Goal: Information Seeking & Learning: Learn about a topic

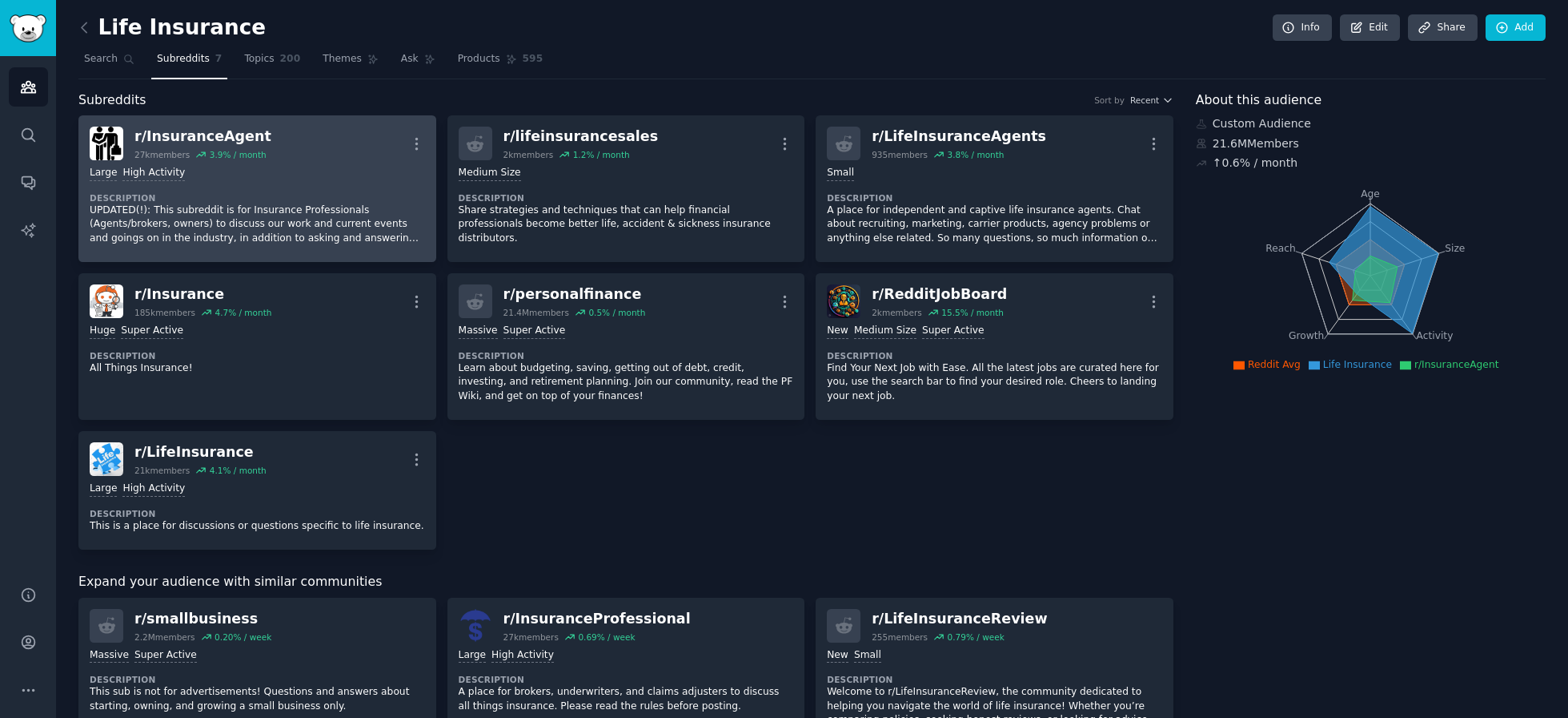
click at [239, 180] on div "Large High Activity Description UPDATED(!): This subreddit is for Insurance Pro…" at bounding box center [256, 205] width 335 height 90
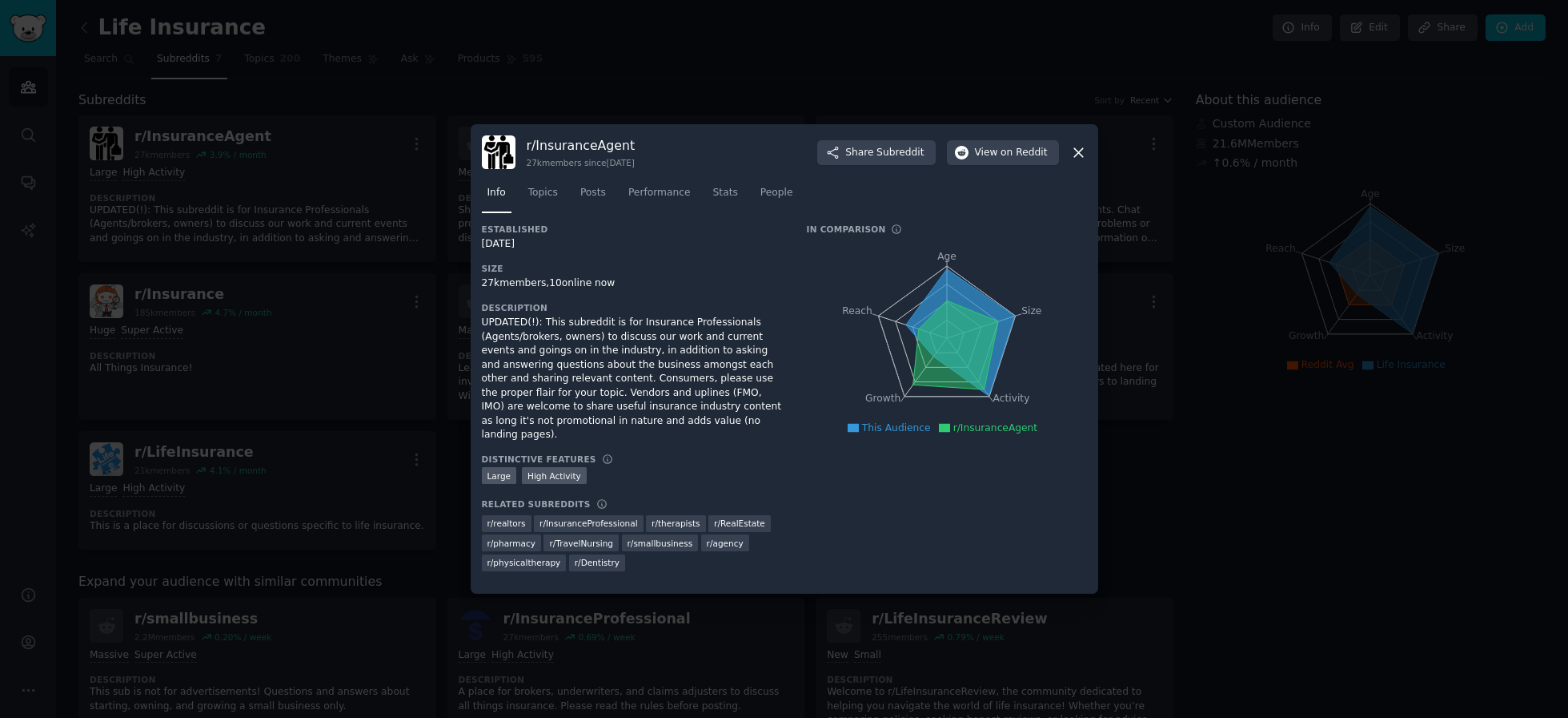
click at [1075, 161] on icon at bounding box center [1078, 153] width 17 height 17
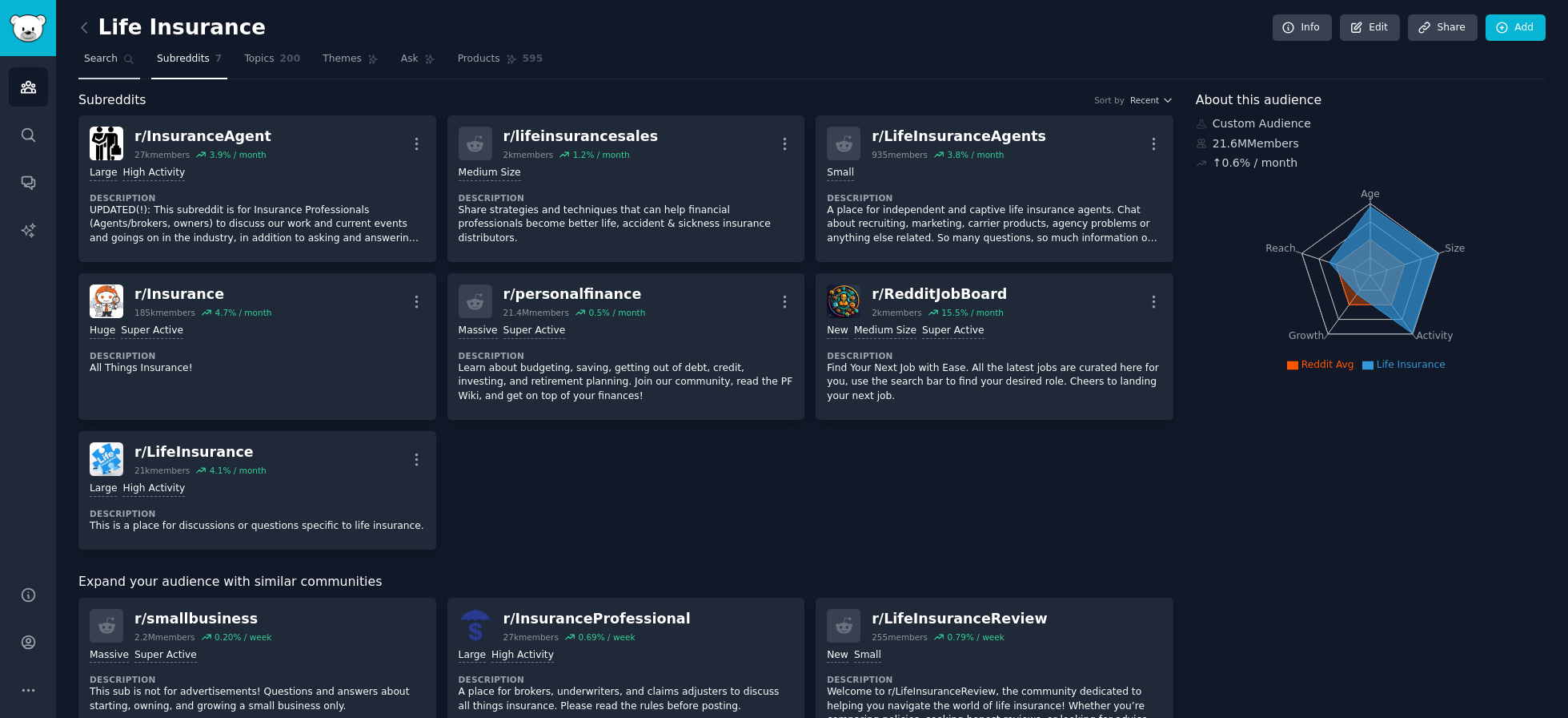
click at [110, 66] on link "Search" at bounding box center [109, 63] width 62 height 33
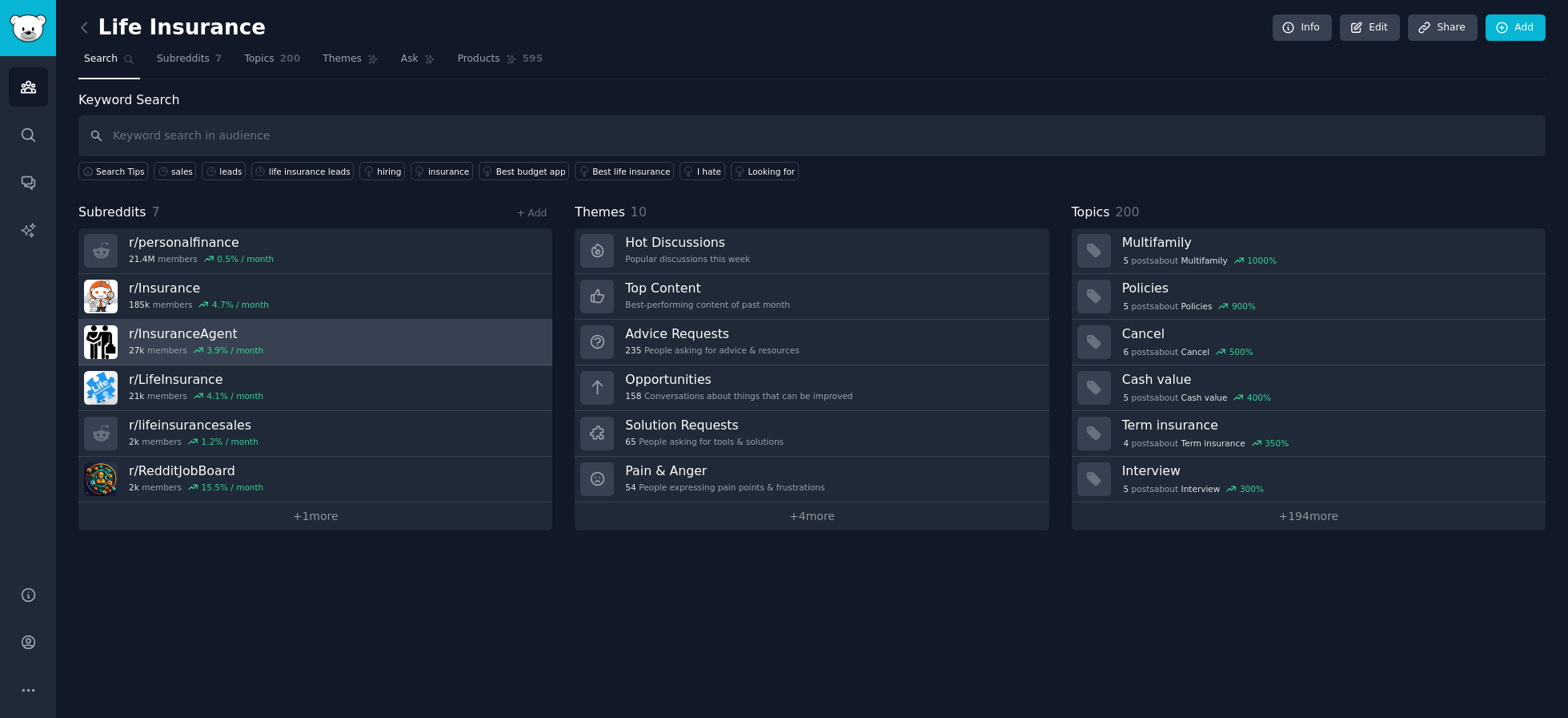
click at [308, 333] on link "r/ InsuranceAgent 27k members 3.9 % / month" at bounding box center [315, 342] width 474 height 46
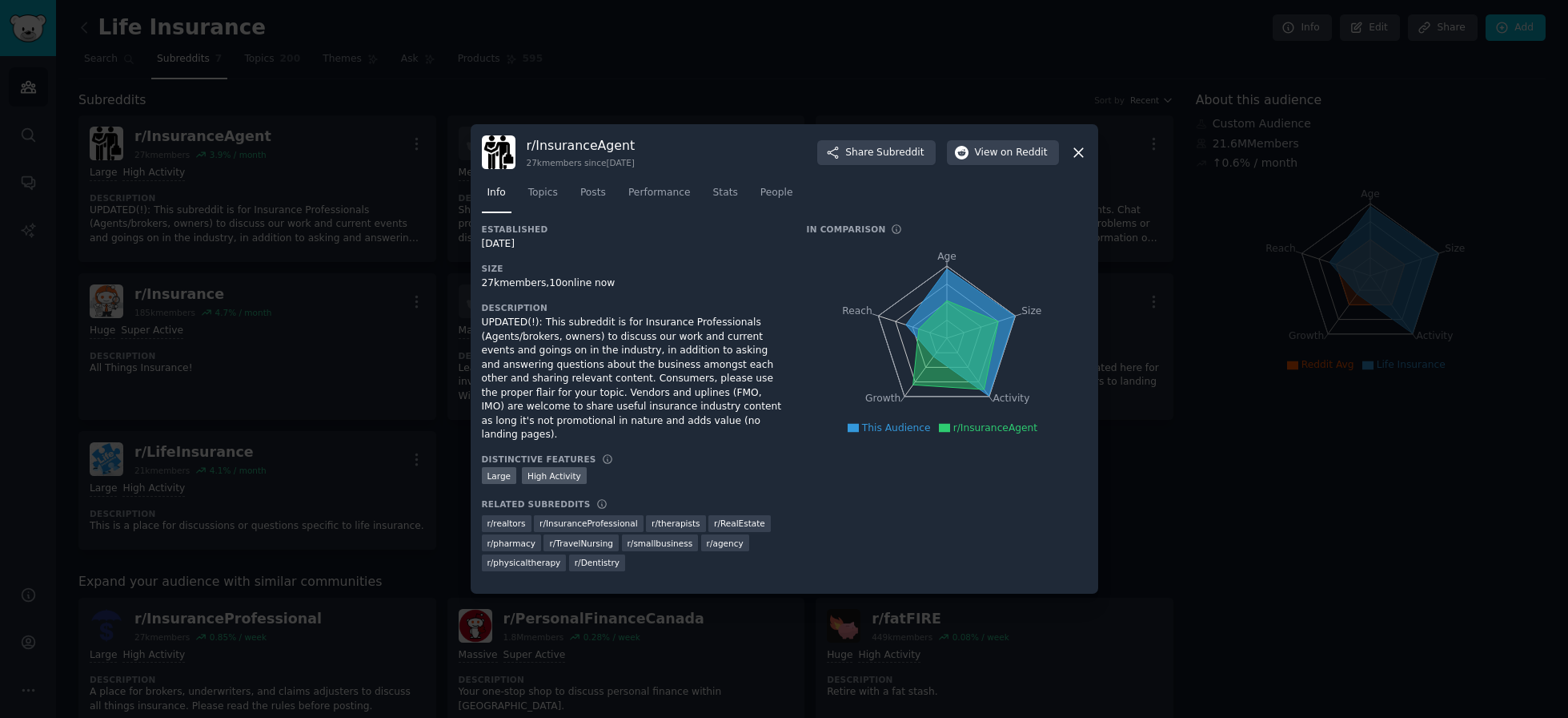
click at [1087, 157] on div "r/ InsuranceAgent 27k members since [DATE] Share Subreddit View on Reddit Info …" at bounding box center [784, 359] width 627 height 469
click at [1080, 161] on icon at bounding box center [1078, 153] width 17 height 17
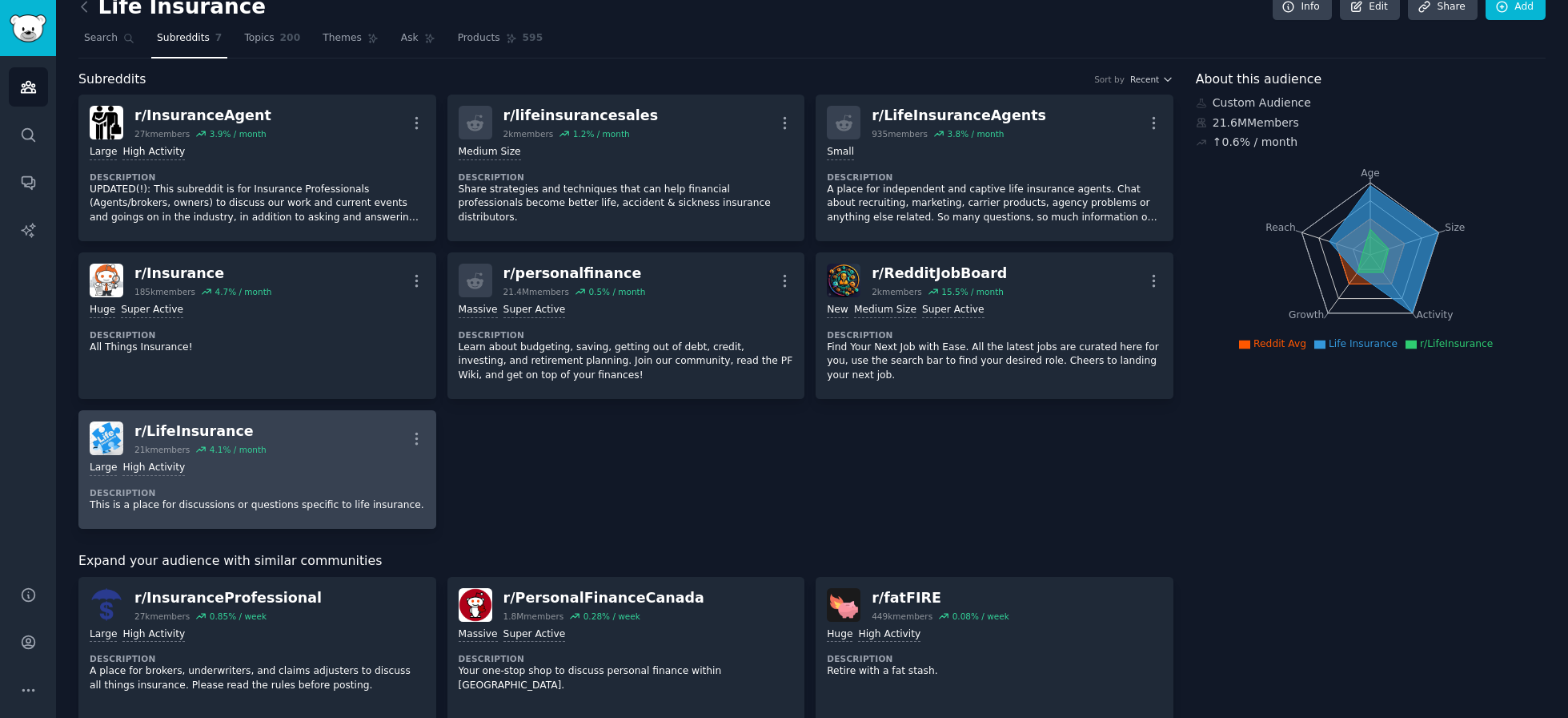
scroll to position [31, 0]
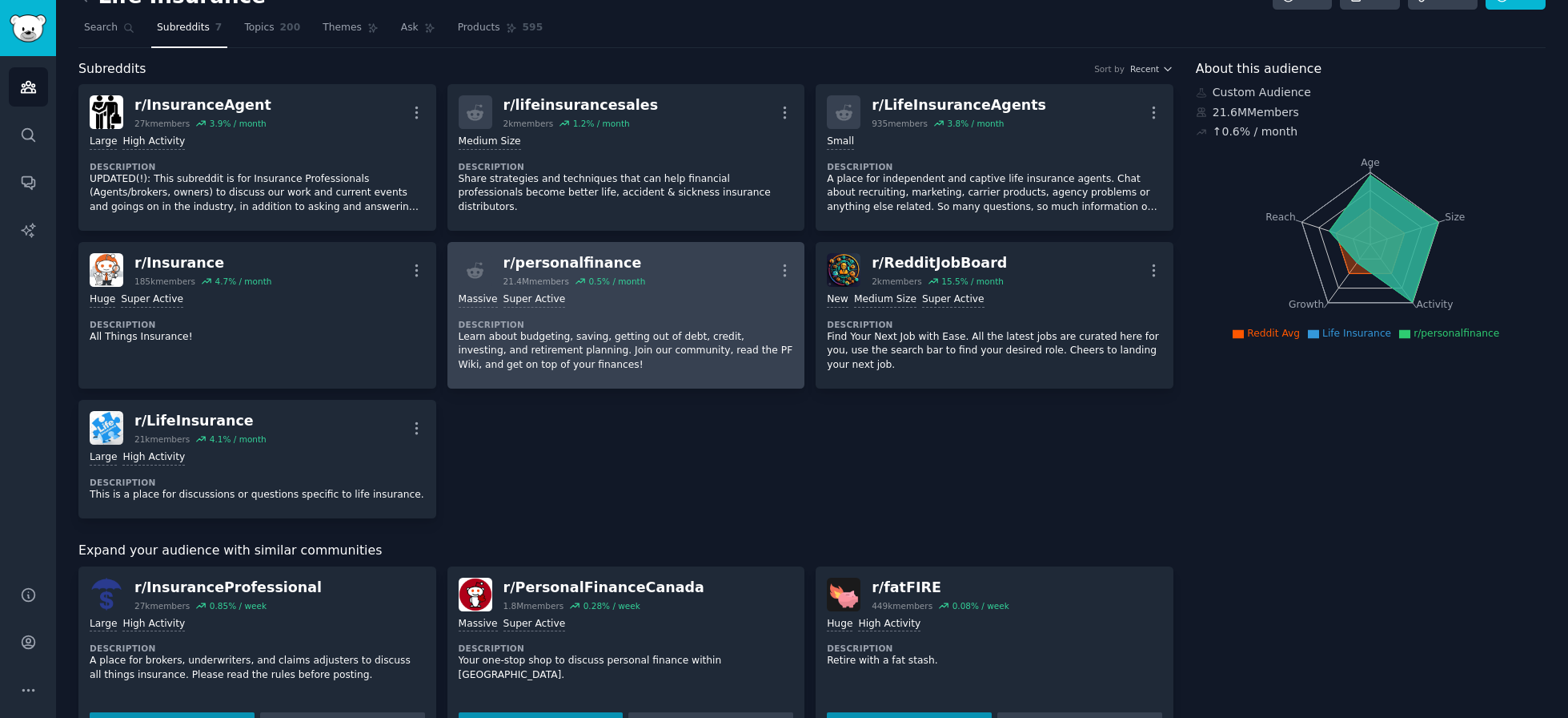
click at [670, 319] on dt "Description" at bounding box center [625, 325] width 335 height 11
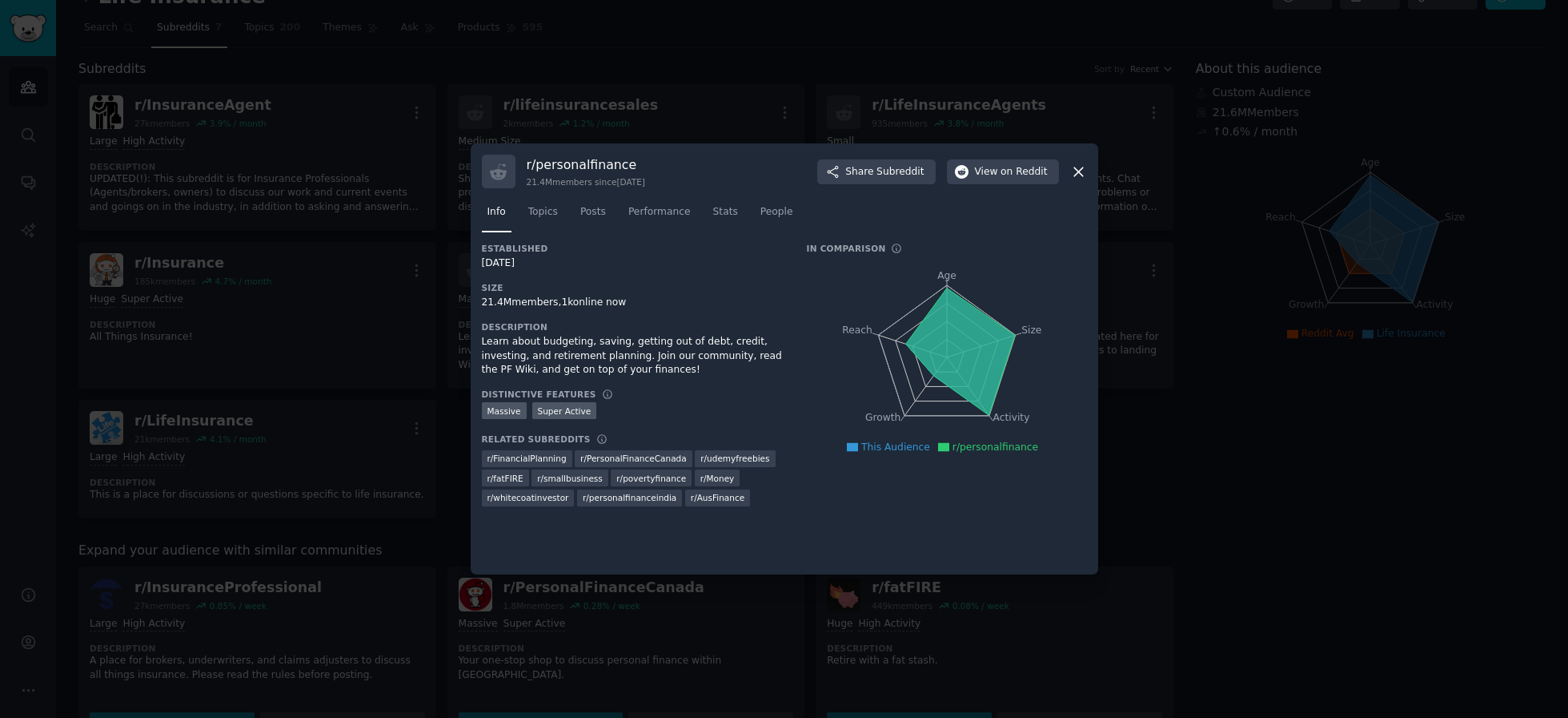
click at [1079, 173] on icon at bounding box center [1078, 171] width 9 height 9
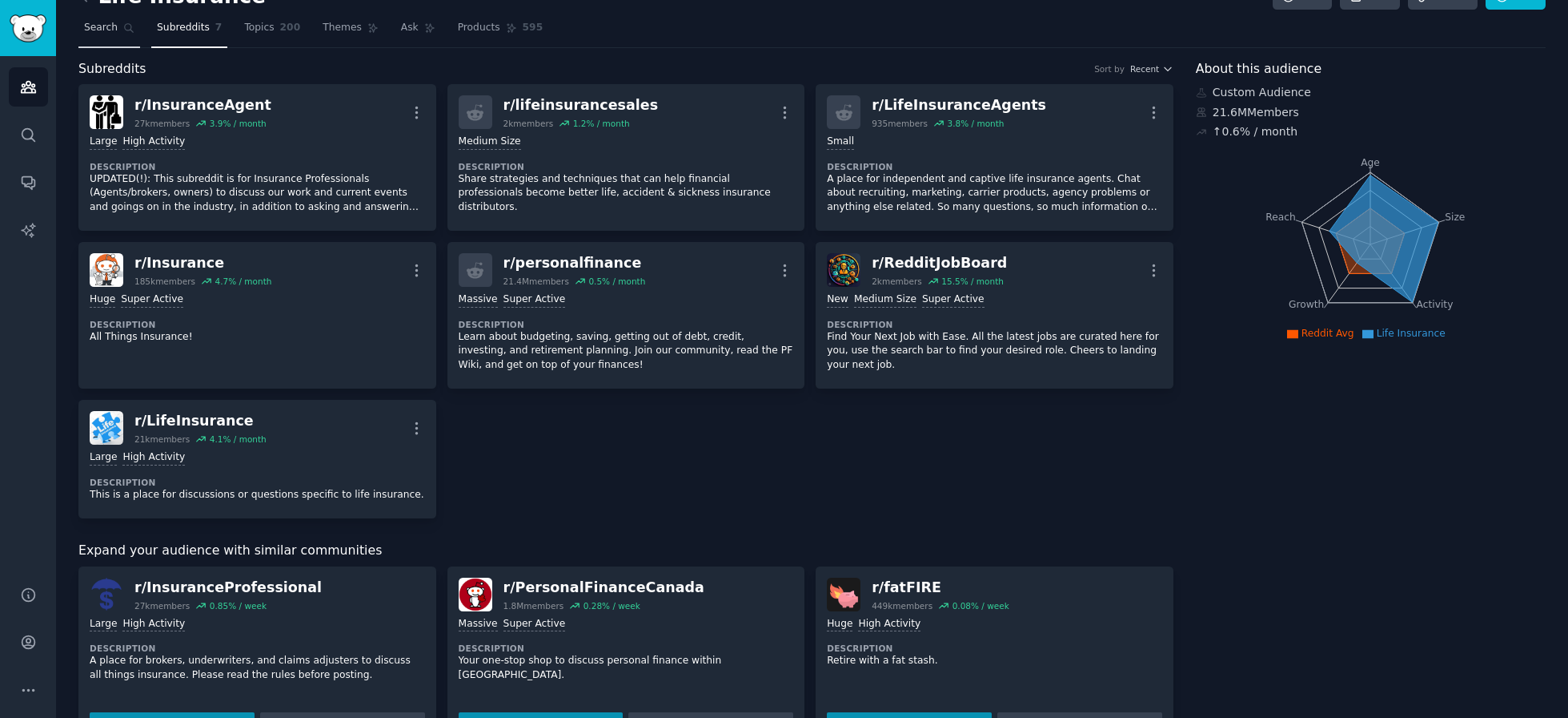
click at [107, 34] on link "Search" at bounding box center [109, 31] width 62 height 33
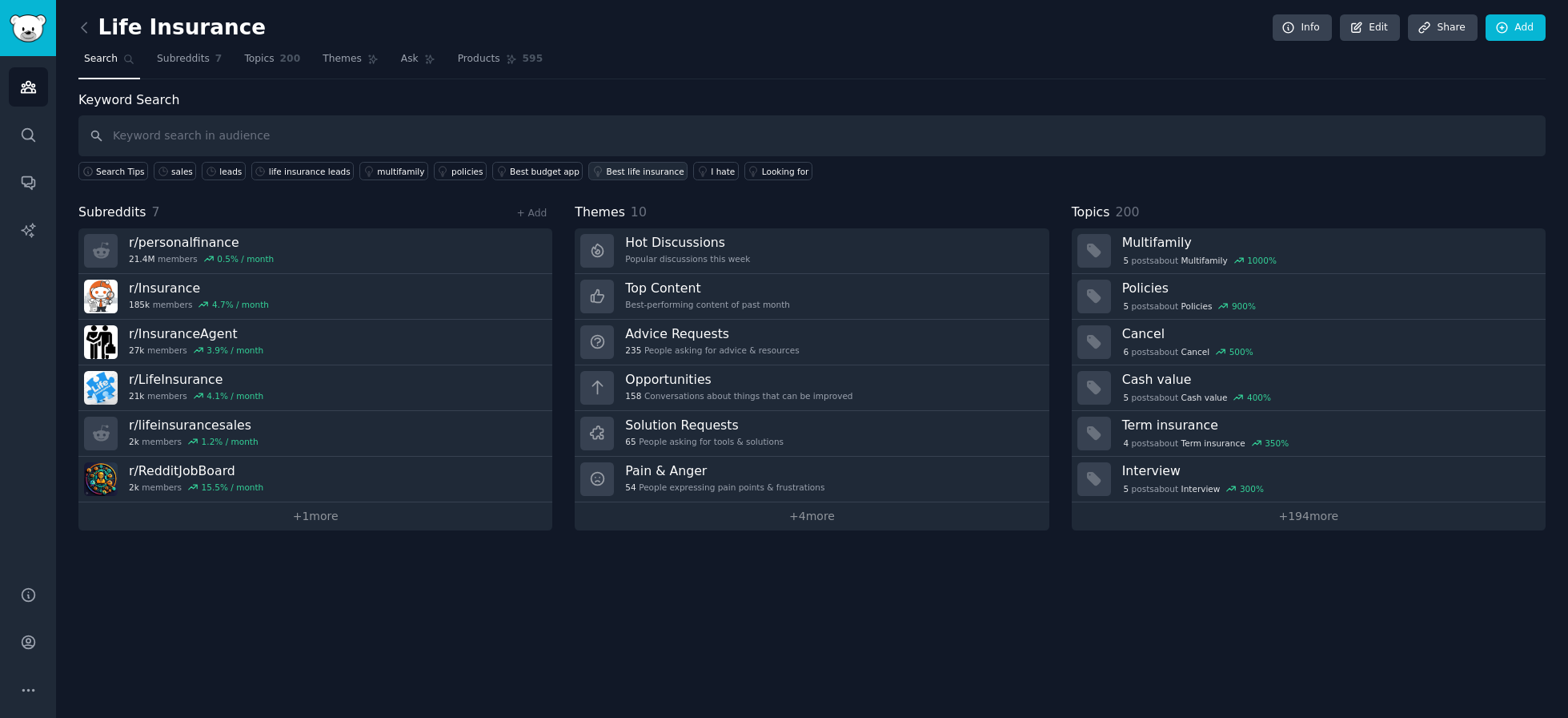
click at [630, 172] on div "Best life insurance" at bounding box center [644, 172] width 78 height 11
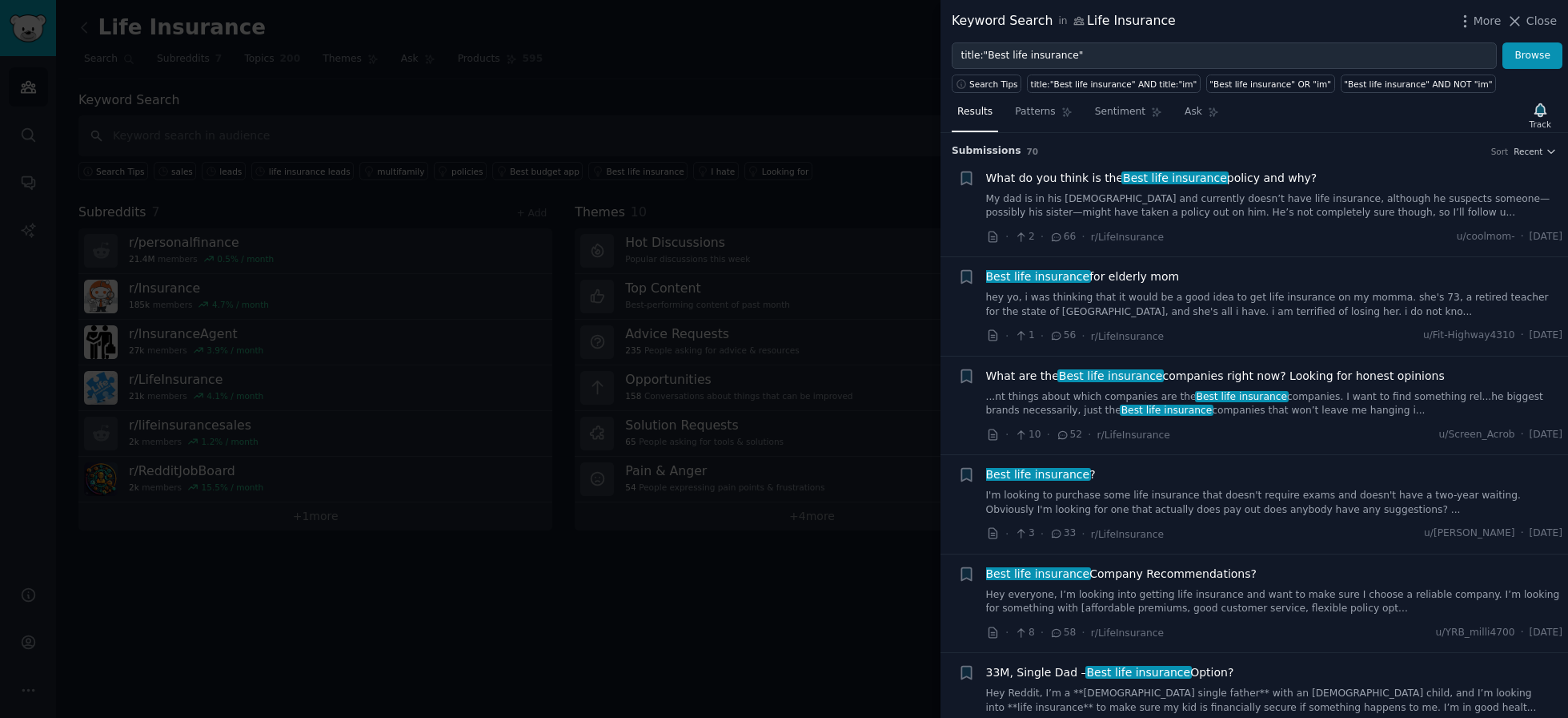
click at [1557, 22] on div "Keyword Search in Life Insurance More Close" at bounding box center [1254, 21] width 627 height 43
click at [1541, 23] on span "Close" at bounding box center [1541, 21] width 30 height 17
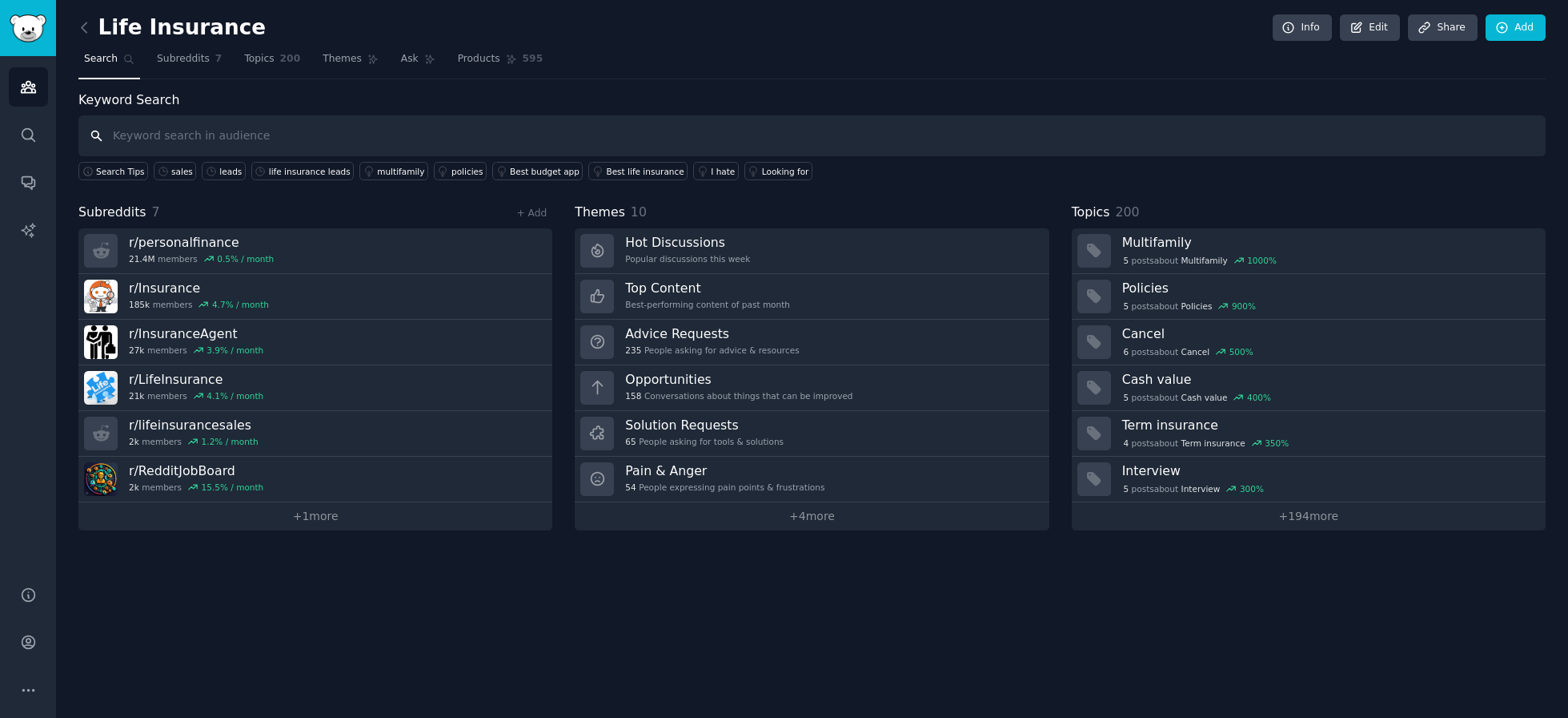
click at [275, 134] on input "text" at bounding box center [812, 135] width 1467 height 41
type input "life insurance agent"
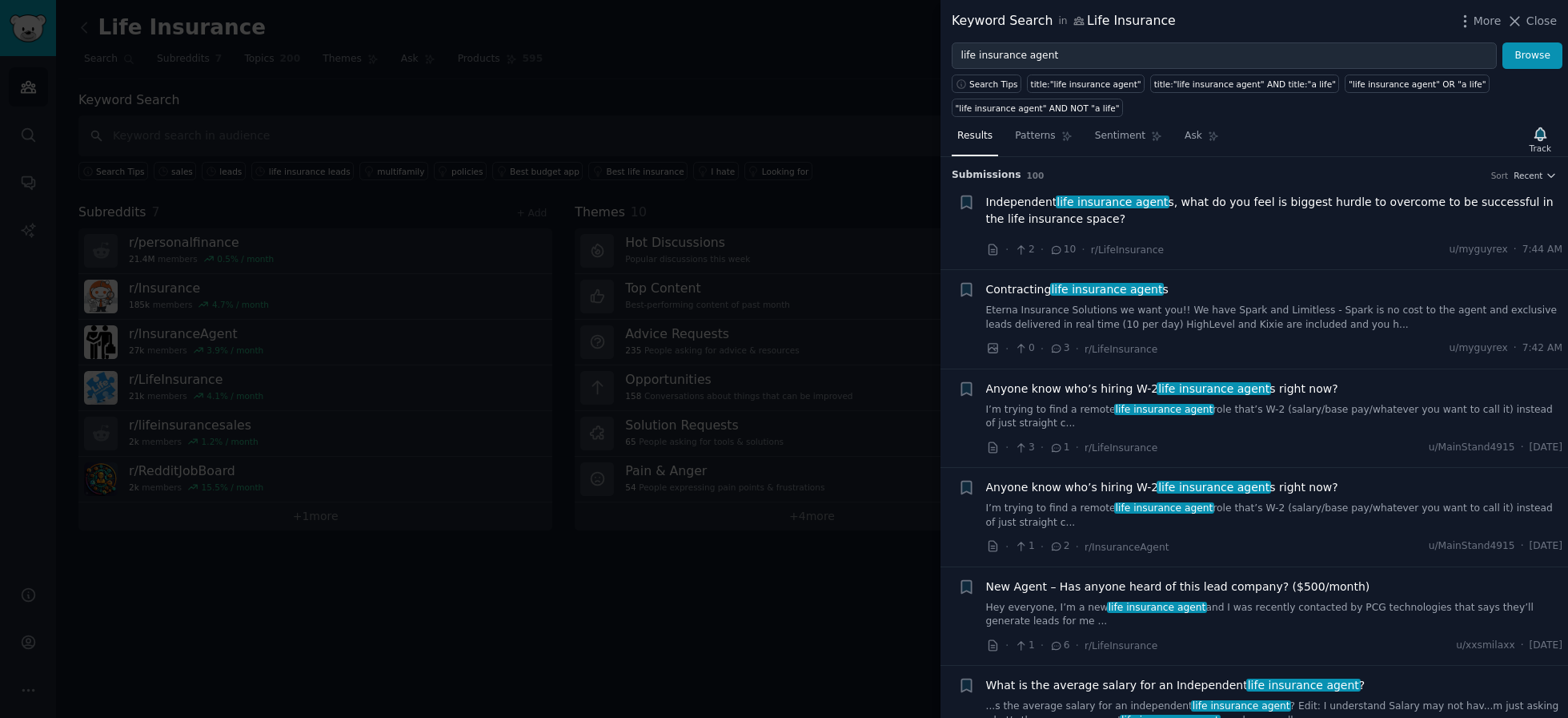
click at [1326, 207] on span "Independent life insurance agent s, what do you feel is biggest hurdle to overc…" at bounding box center [1275, 210] width 577 height 33
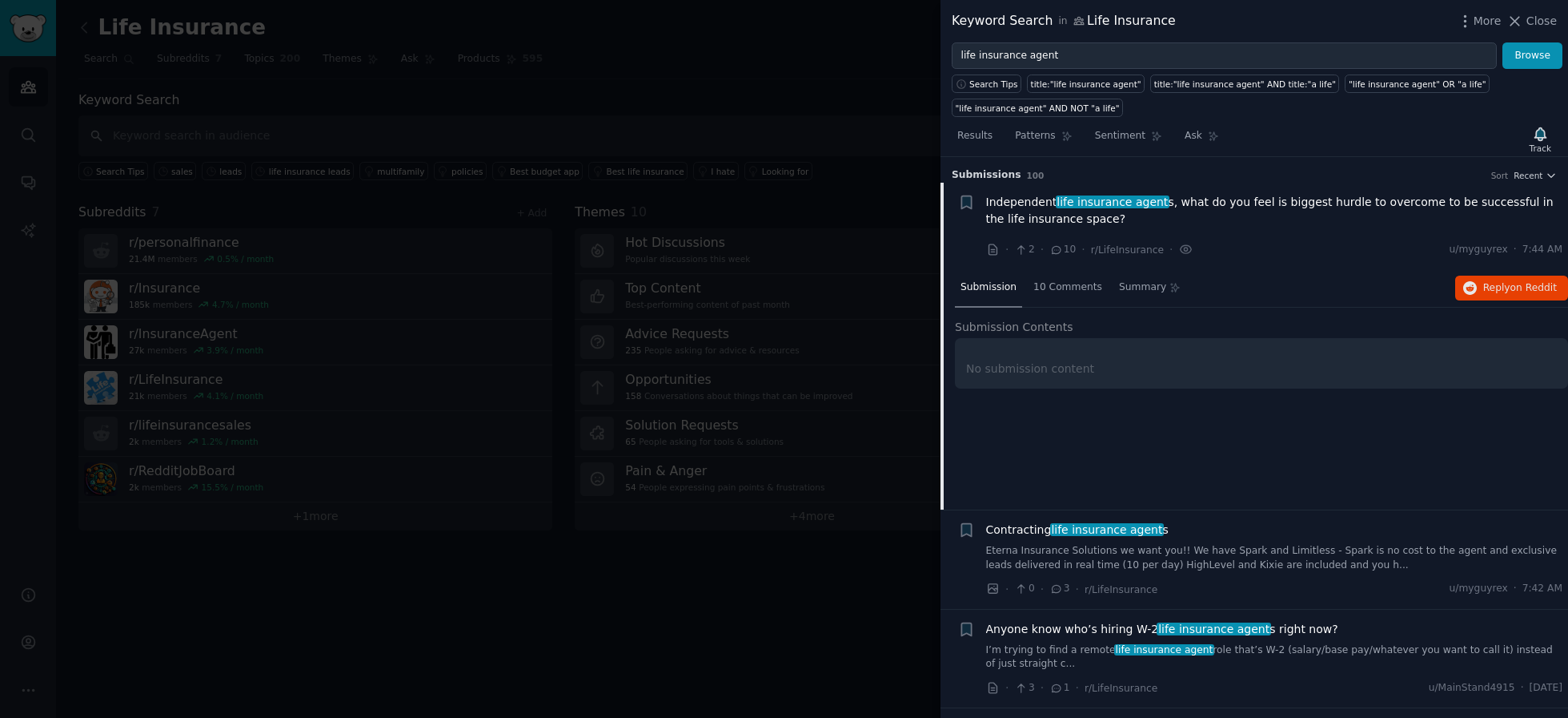
scroll to position [25, 0]
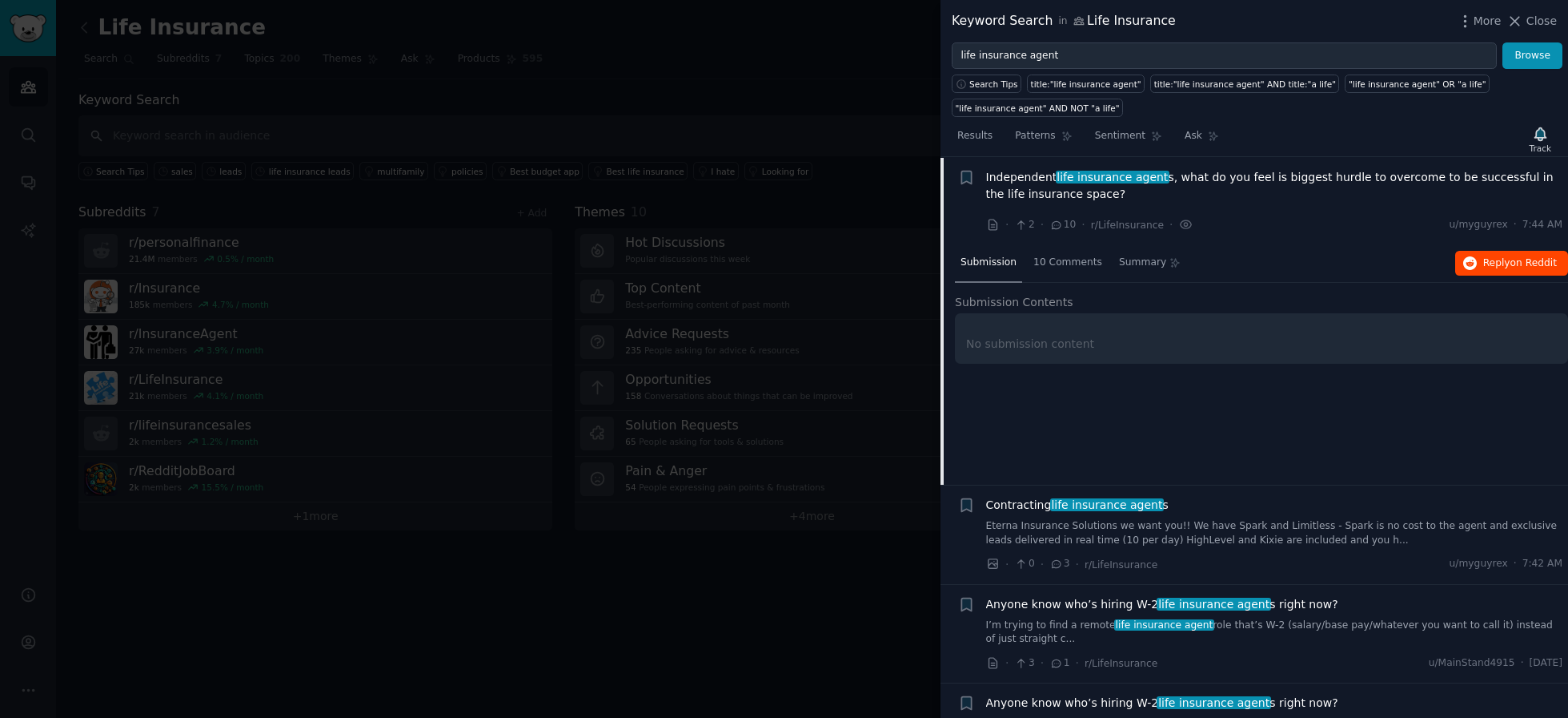
click at [1466, 264] on icon "button" at bounding box center [1469, 263] width 14 height 14
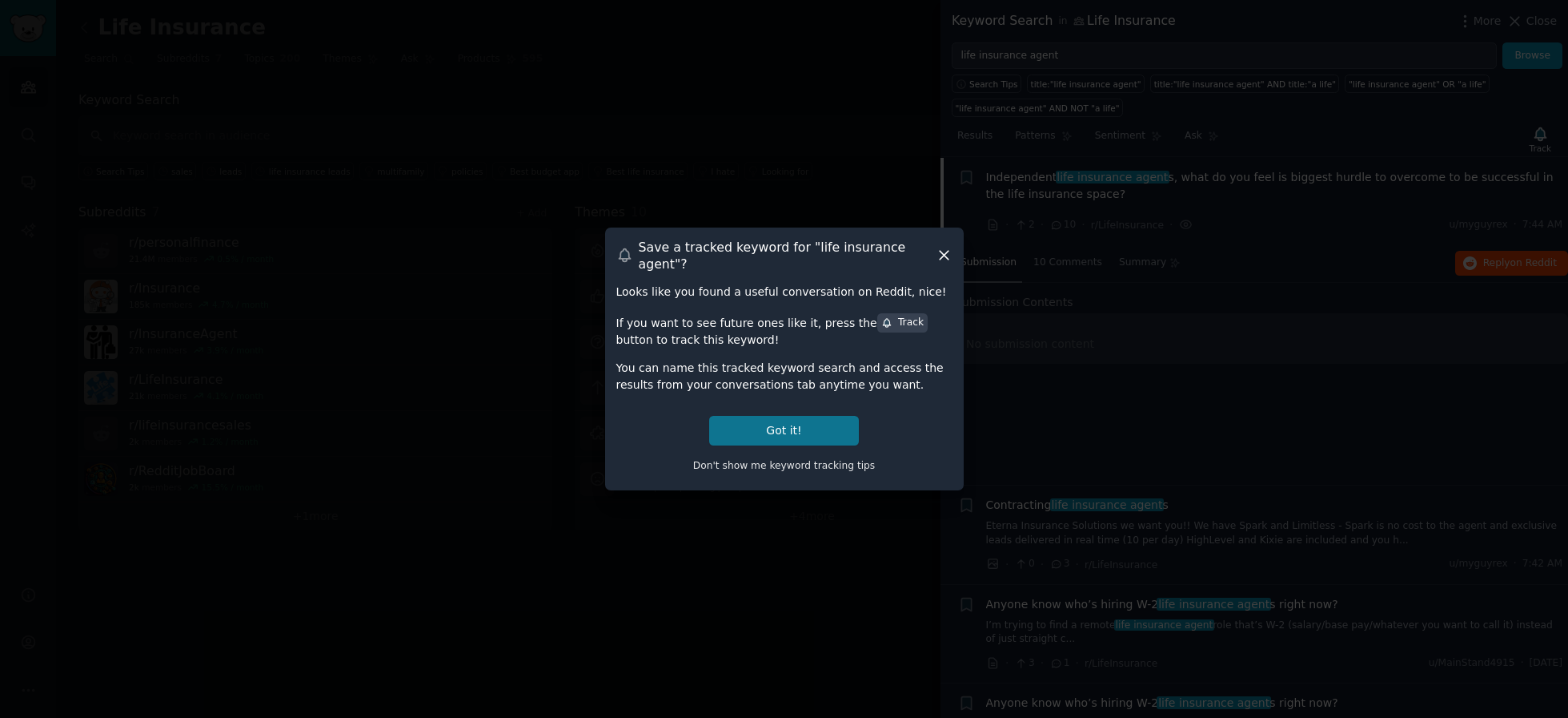
click at [794, 423] on button "Got it!" at bounding box center [783, 430] width 149 height 29
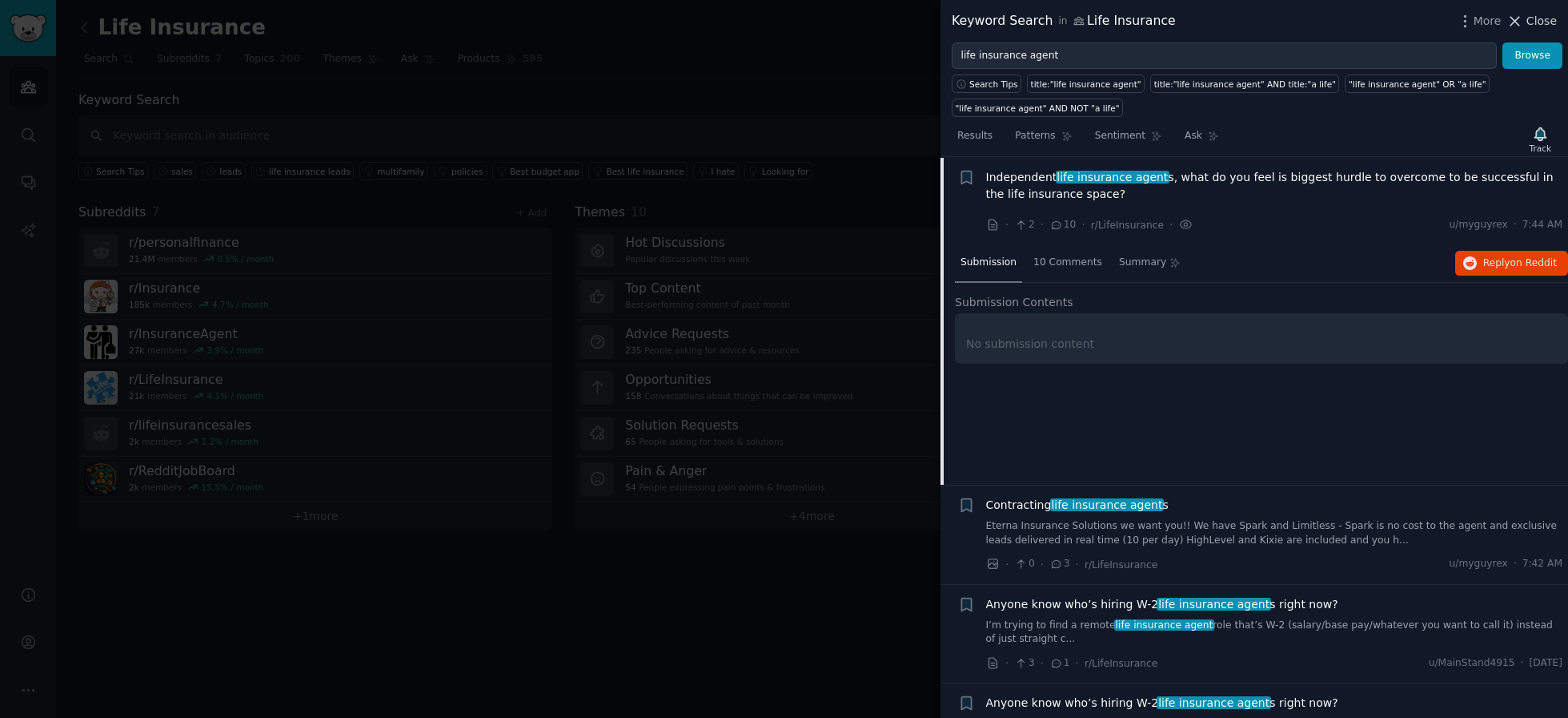
click at [1529, 16] on span "Close" at bounding box center [1541, 21] width 30 height 17
